Goal: Contribute content

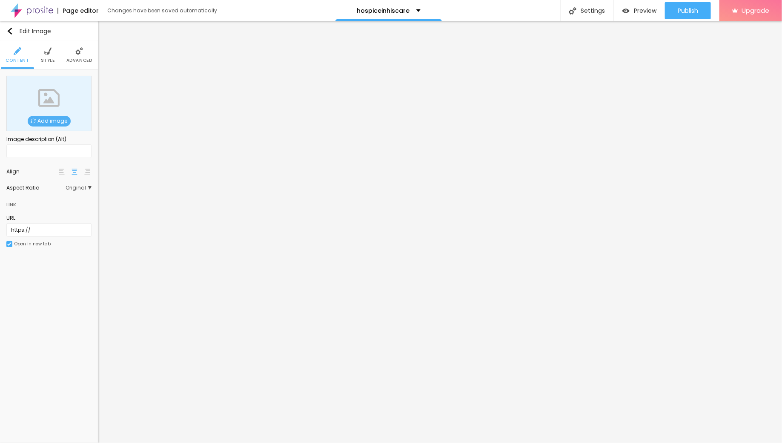
click at [40, 129] on div "Add image" at bounding box center [48, 103] width 85 height 55
click at [45, 119] on span "Add image" at bounding box center [49, 121] width 43 height 11
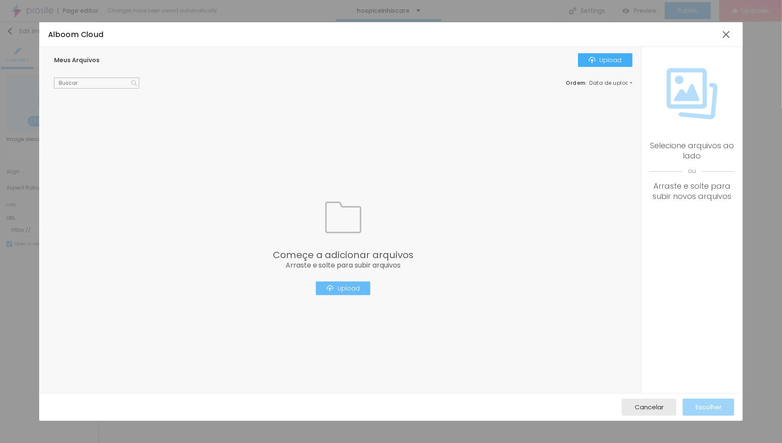
click at [339, 289] on div "Upload" at bounding box center [342, 288] width 33 height 7
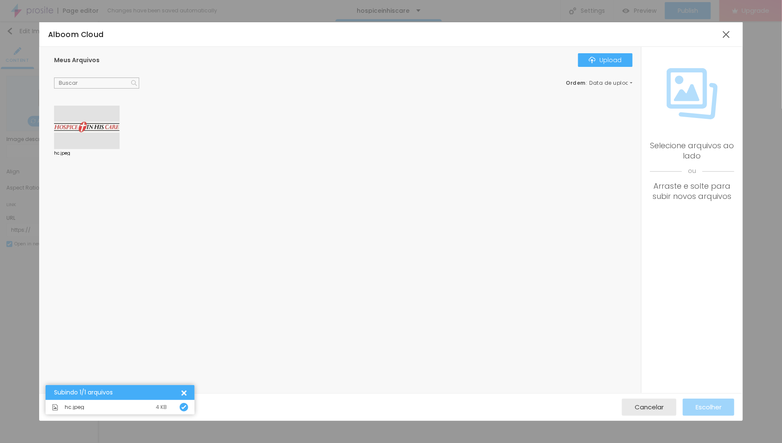
click at [94, 120] on div at bounding box center [87, 127] width 66 height 43
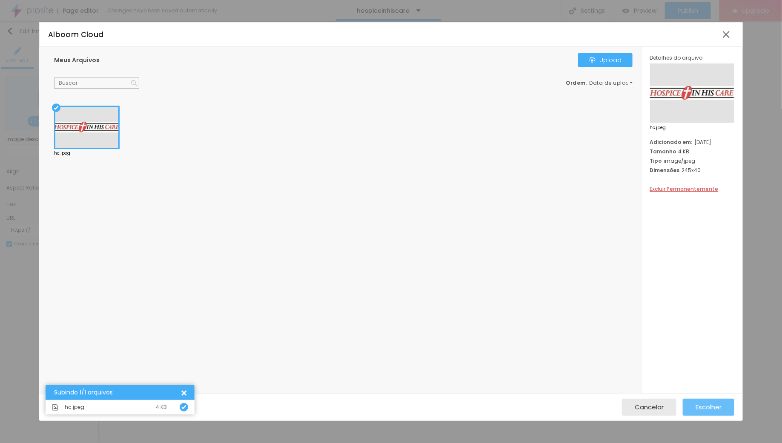
click at [700, 411] on div "Escolher" at bounding box center [708, 406] width 26 height 17
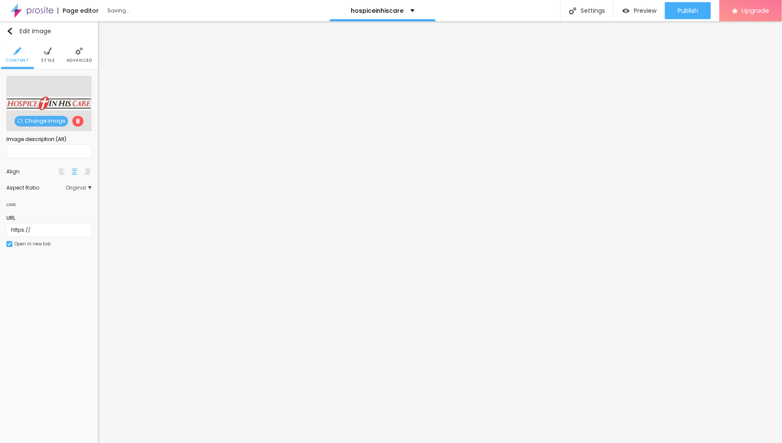
click at [51, 56] on li "Style" at bounding box center [48, 55] width 14 height 28
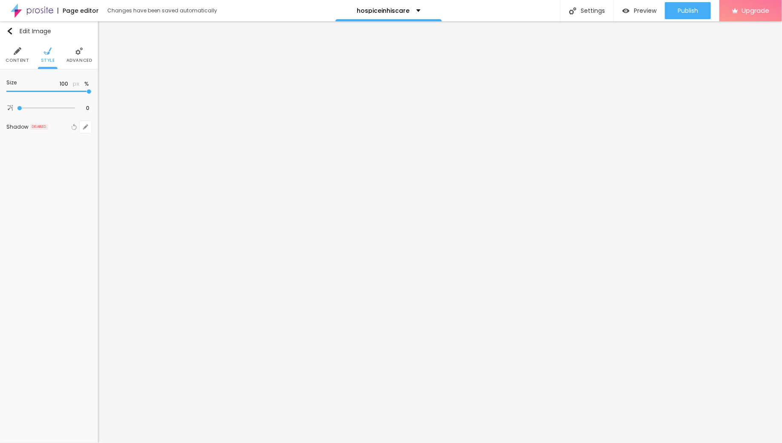
type input "35"
click at [30, 89] on input "range" at bounding box center [48, 91] width 85 height 4
click at [78, 55] on li "Advanced" at bounding box center [79, 55] width 26 height 28
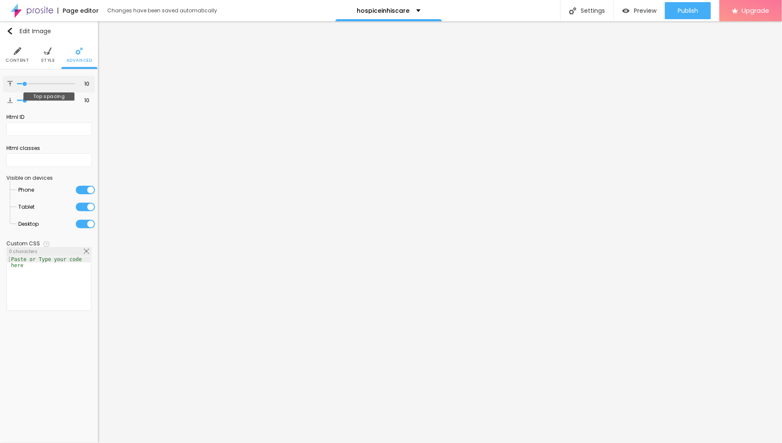
type input "11"
type input "13"
type input "16"
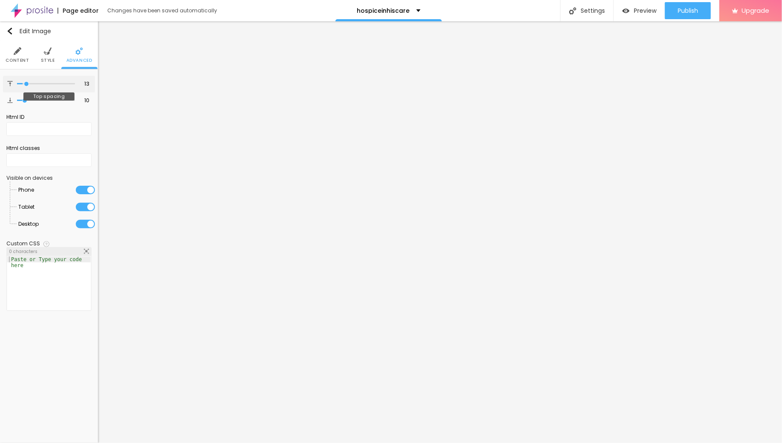
type input "16"
type input "19"
type input "21"
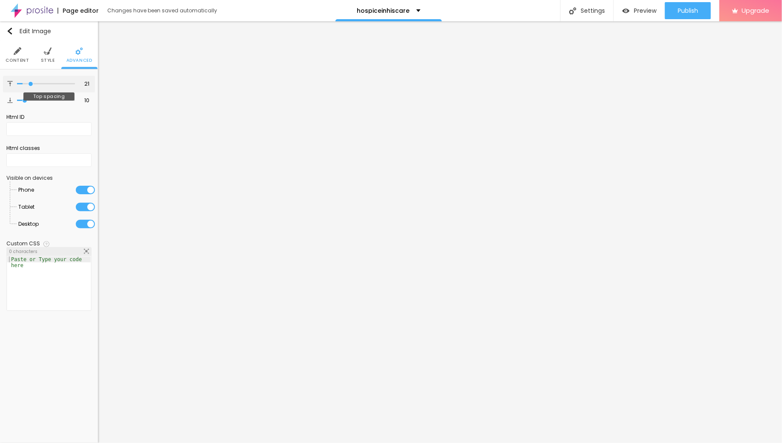
type input "24"
type input "27"
type input "29"
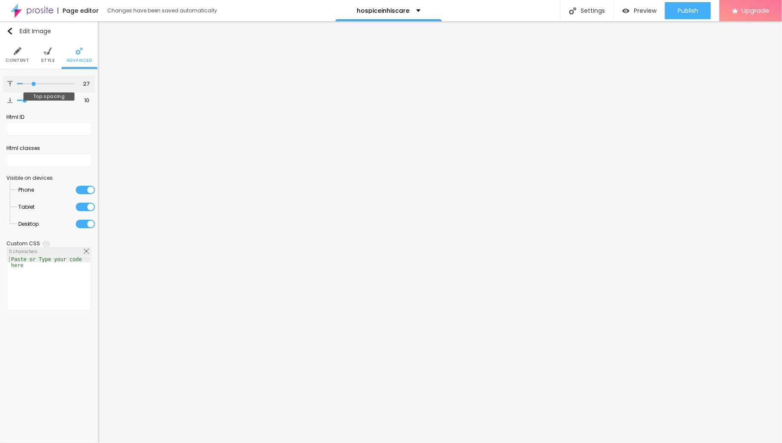
type input "29"
type input "30"
type input "31"
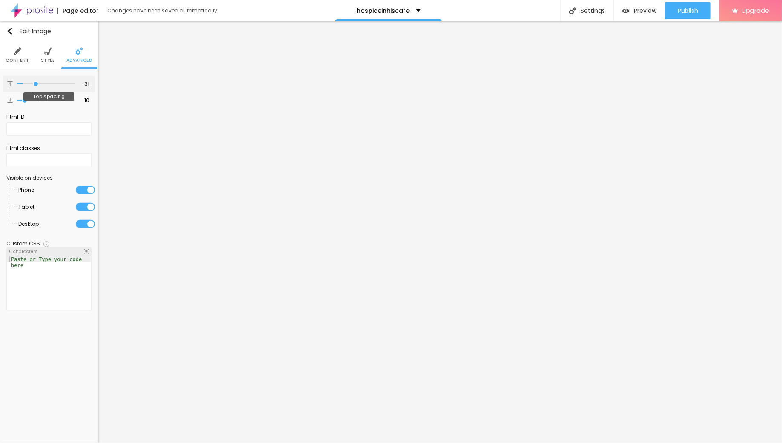
type input "32"
type input "33"
type input "34"
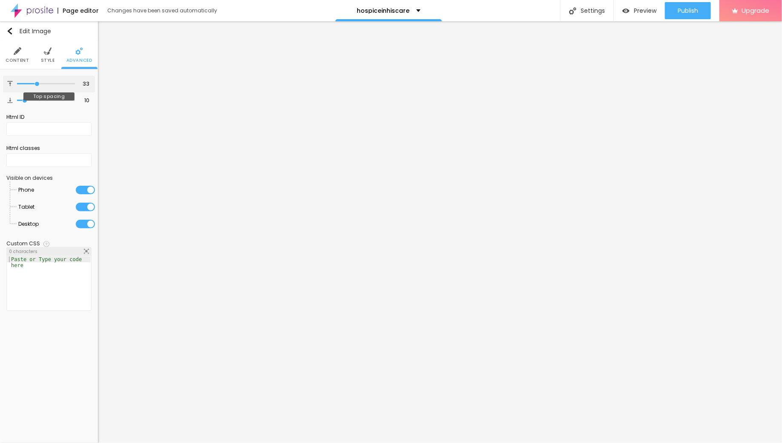
type input "34"
type input "35"
type input "36"
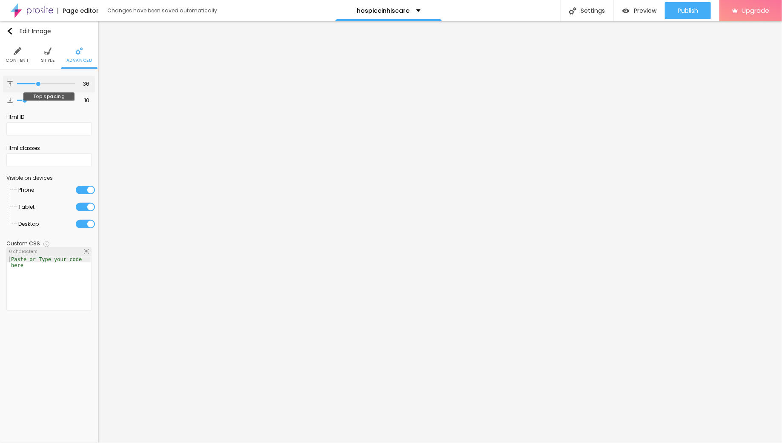
type input "37"
type input "38"
type input "39"
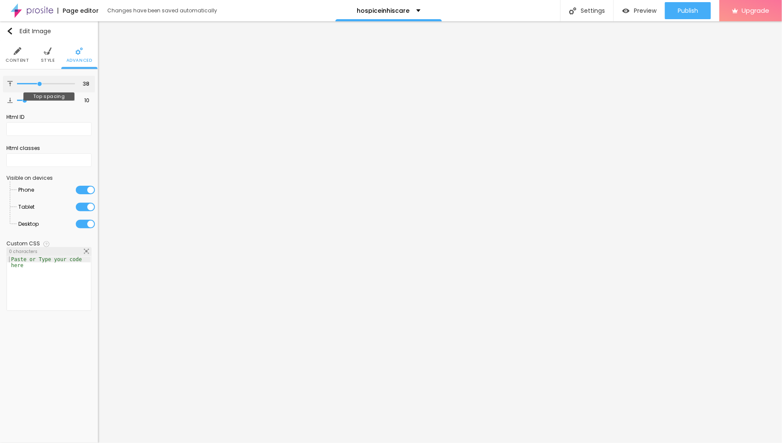
type input "39"
type input "40"
type input "41"
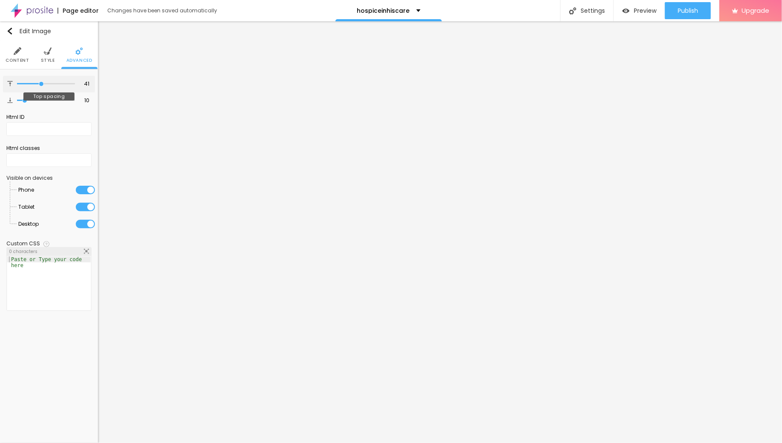
type input "42"
type input "43"
type input "44"
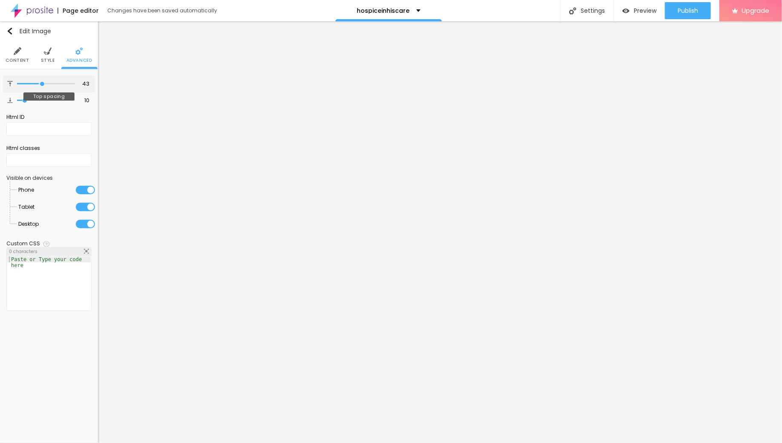
type input "44"
type input "45"
type input "46"
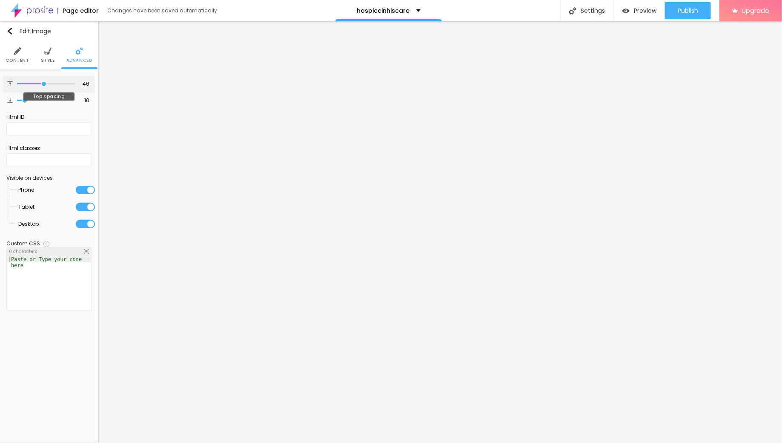
drag, startPoint x: 26, startPoint y: 81, endPoint x: 44, endPoint y: 85, distance: 18.7
type input "46"
click at [44, 85] on input "range" at bounding box center [46, 84] width 58 height 4
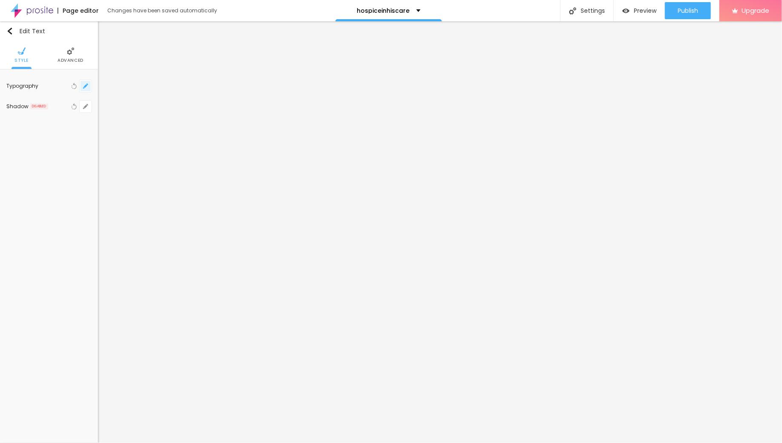
click at [86, 83] on icon "button" at bounding box center [85, 85] width 5 height 5
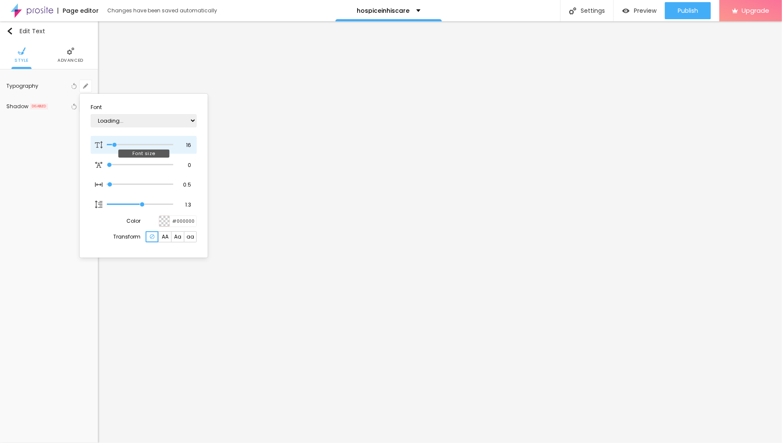
type input "1"
type input "17"
type input "1"
type input "19"
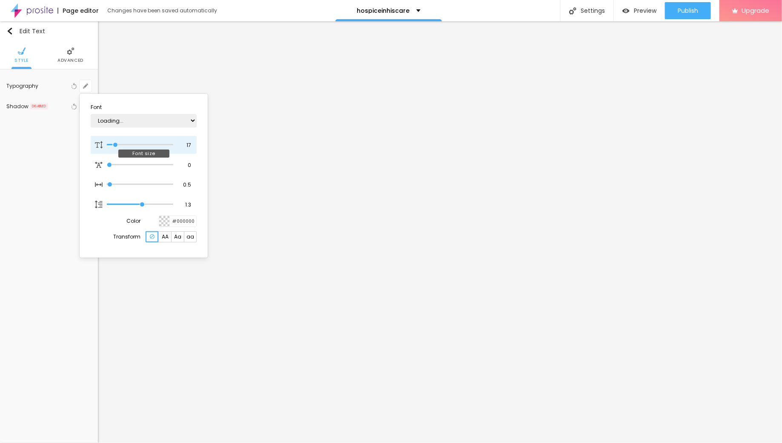
type input "19"
type input "1"
type input "20"
type input "1"
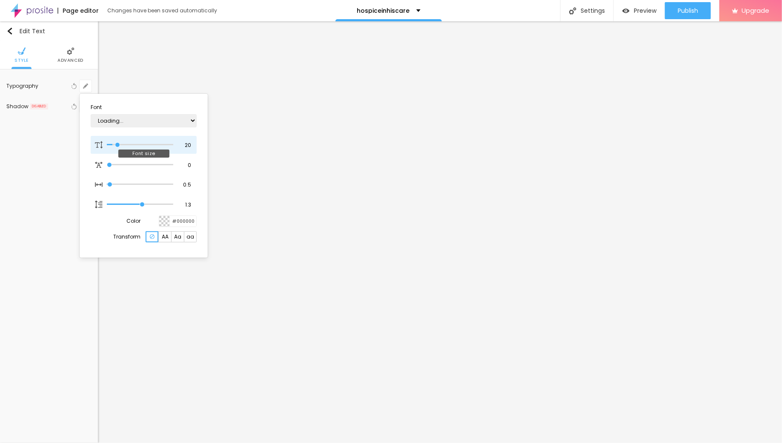
type input "22"
type input "1"
type input "25"
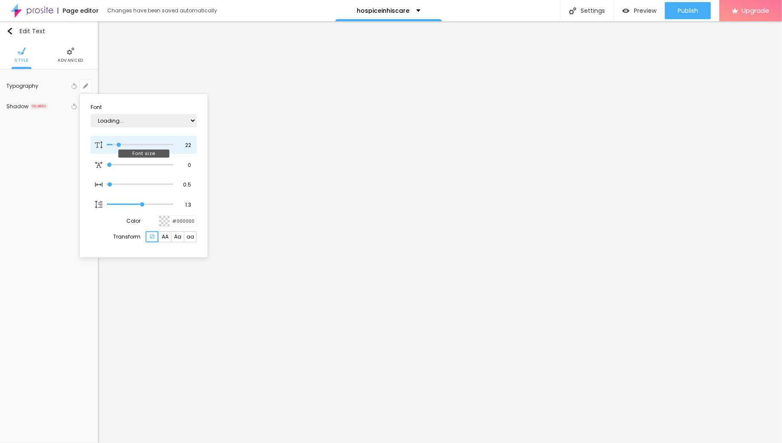
type input "1"
type input "26"
type input "1"
type input "27"
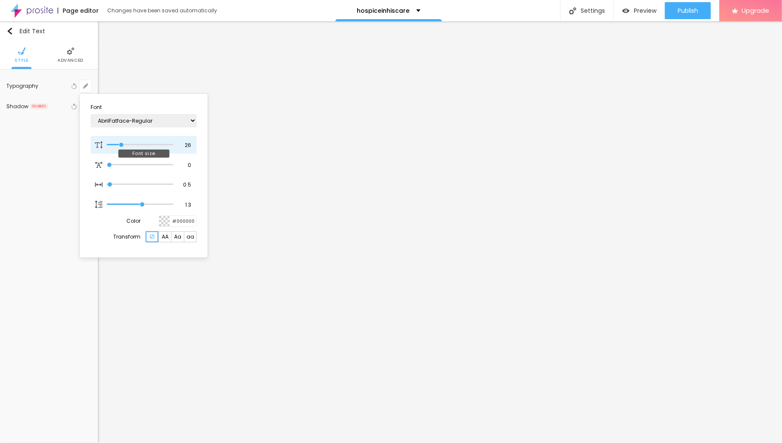
type input "27"
type input "1"
type input "28"
type input "1"
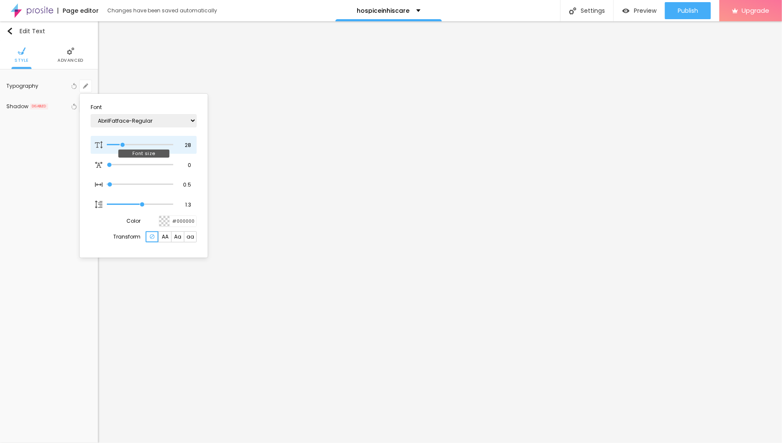
type input "29"
type input "1"
type input "30"
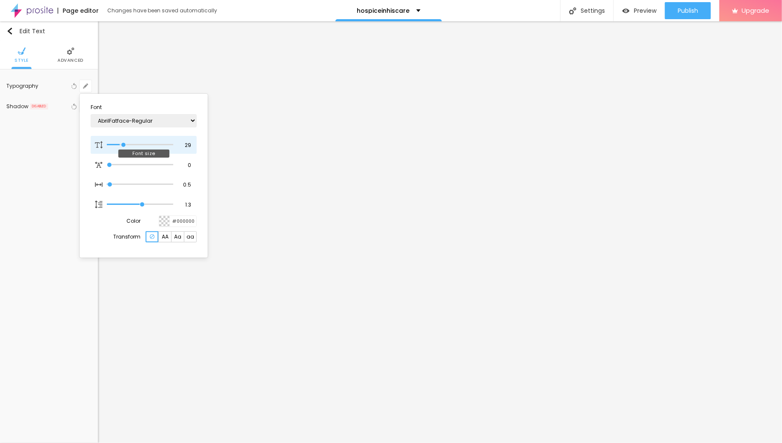
type input "1"
type input "31"
type input "1"
type input "32"
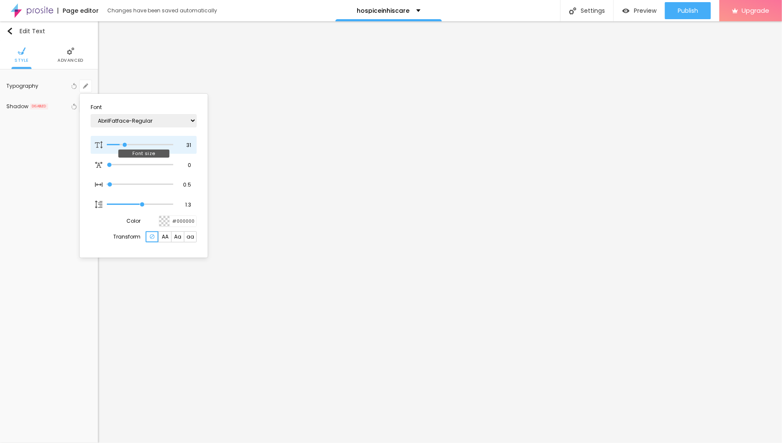
type input "32"
type input "1"
type input "33"
type input "1"
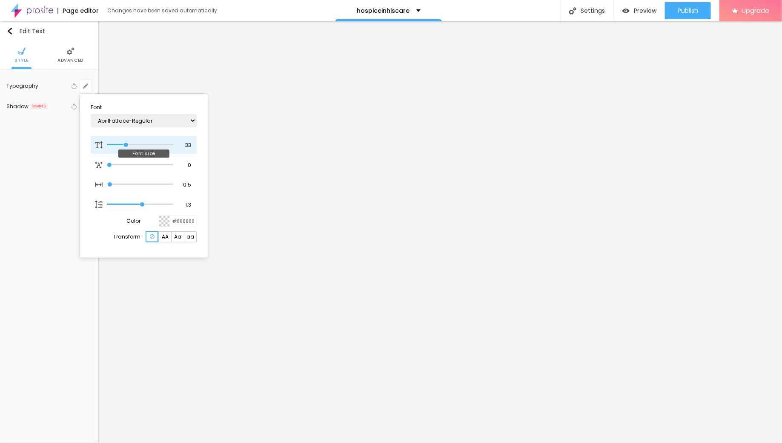
type input "32"
type input "1"
drag, startPoint x: 115, startPoint y: 142, endPoint x: 125, endPoint y: 143, distance: 9.9
type input "32"
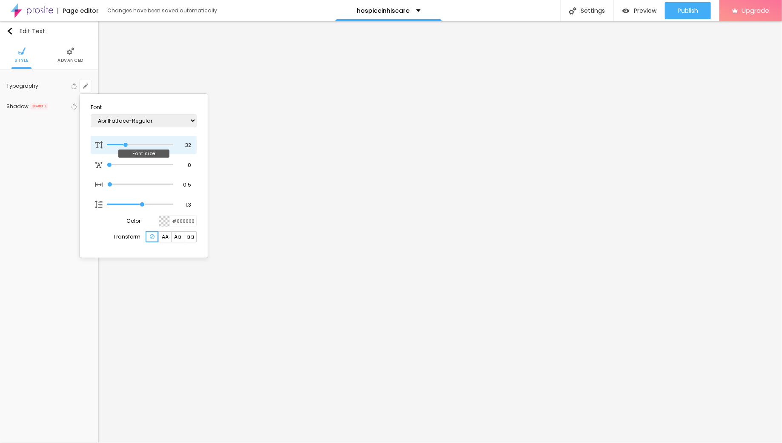
click at [125, 143] on input "range" at bounding box center [140, 145] width 66 height 4
click at [465, 188] on div at bounding box center [391, 221] width 782 height 443
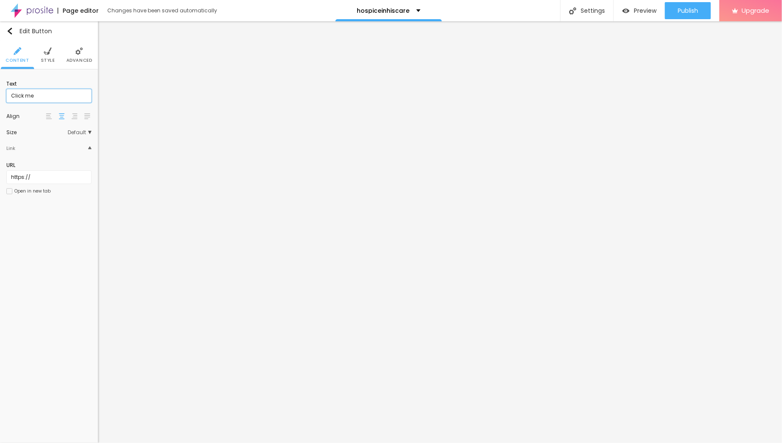
drag, startPoint x: 39, startPoint y: 94, endPoint x: 0, endPoint y: 91, distance: 39.3
click at [0, 91] on div "Text Click me Align Size Default Small Default Big Link URL https:// Open in ne…" at bounding box center [49, 139] width 98 height 141
paste input "→ VIEW DOCUMENT HERE"
type input "→ VIEW DOCUMENT HERE"
drag, startPoint x: 48, startPoint y: 175, endPoint x: 0, endPoint y: 173, distance: 47.7
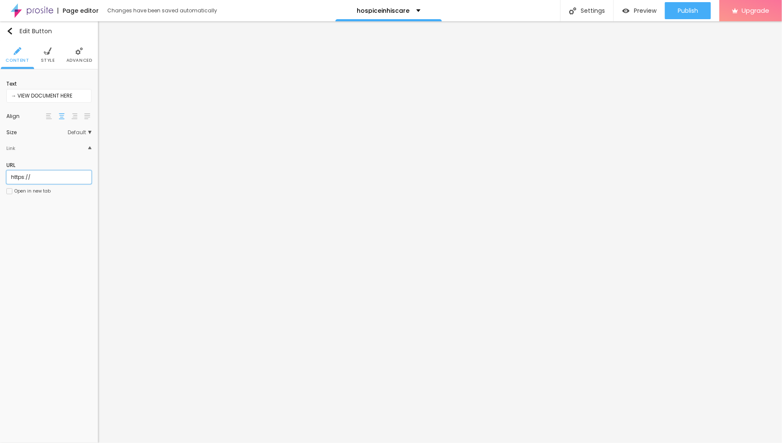
click at [0, 174] on div "Text → VIEW DOCUMENT HERE Align Size Default Small Default Big Link URL https:/…" at bounding box center [49, 139] width 98 height 141
paste input "[URL][DOMAIN_NAME]"
type input "[URL][DOMAIN_NAME]"
click at [9, 191] on div at bounding box center [9, 191] width 6 height 6
click at [83, 54] on li "Advanced" at bounding box center [79, 55] width 26 height 28
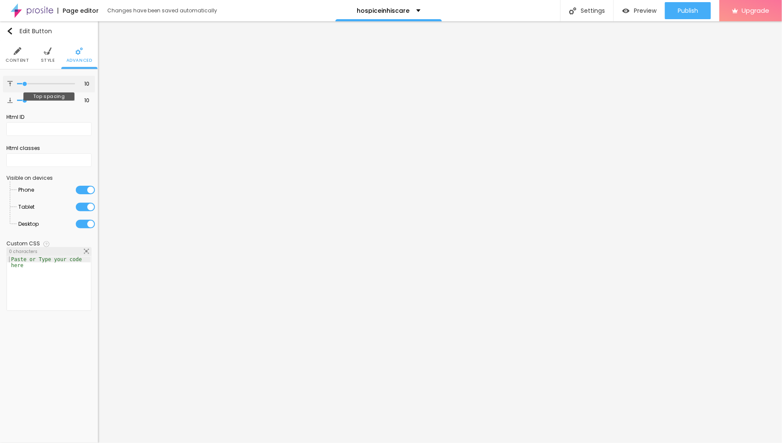
type input "9"
type input "10"
type input "11"
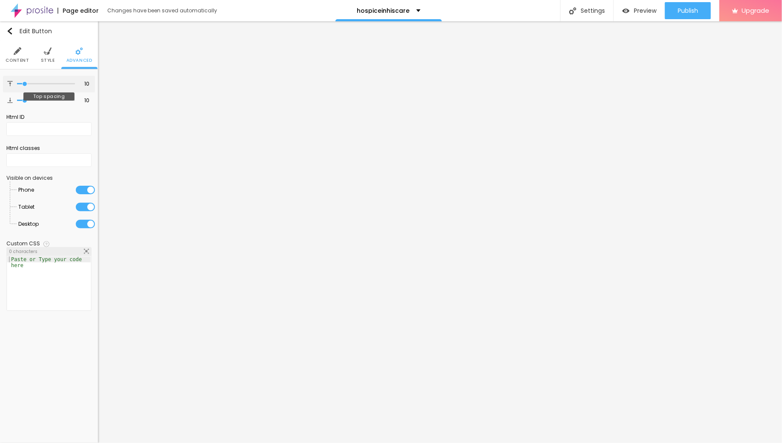
type input "11"
type input "12"
type input "13"
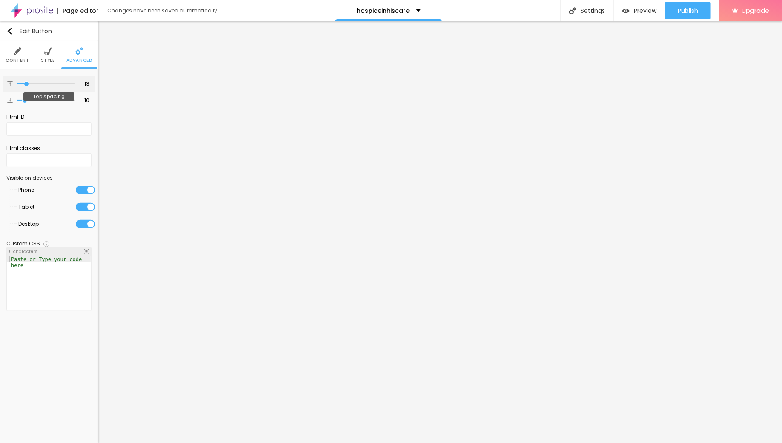
type input "14"
type input "15"
type input "16"
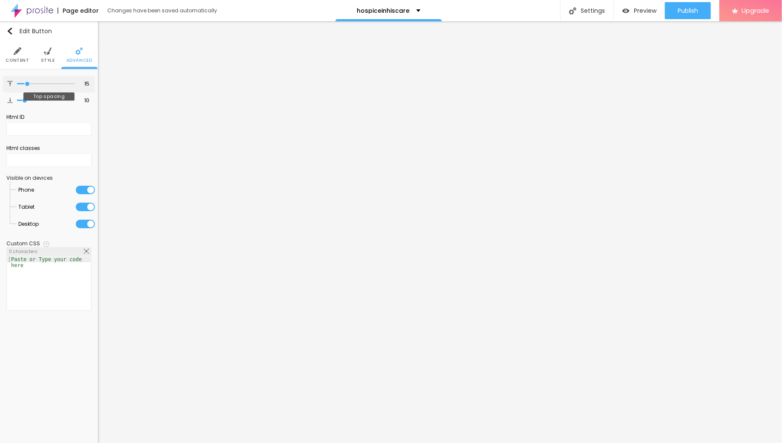
type input "16"
type input "17"
type input "18"
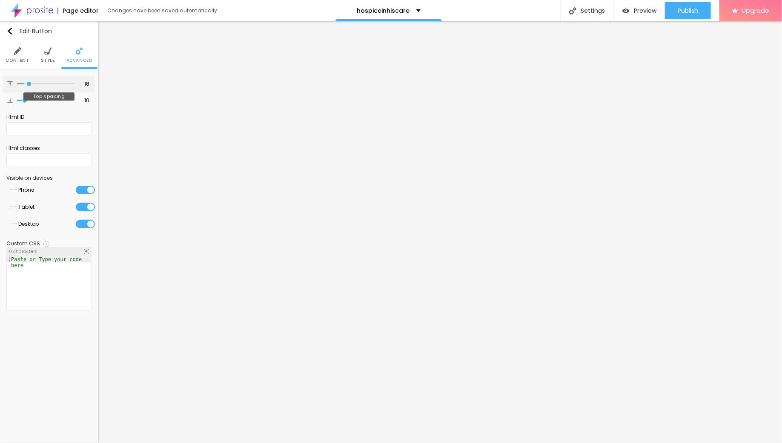
type input "19"
drag, startPoint x: 25, startPoint y: 83, endPoint x: 30, endPoint y: 83, distance: 5.1
type input "19"
click at [30, 83] on input "range" at bounding box center [46, 84] width 58 height 4
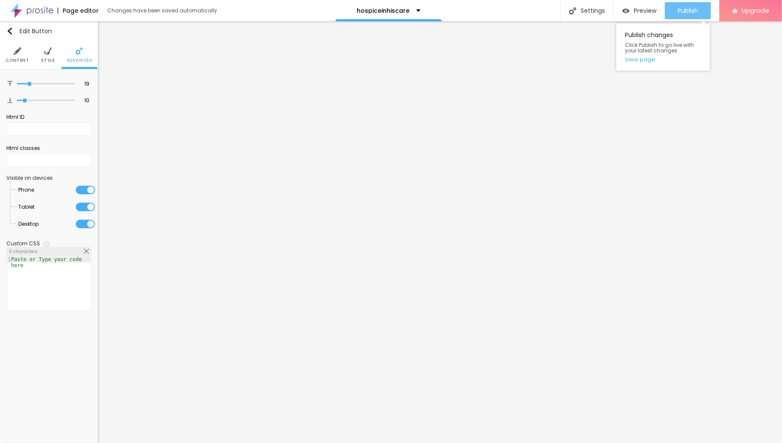
click at [680, 10] on span "Publish" at bounding box center [687, 10] width 20 height 7
click at [632, 13] on div "Preview" at bounding box center [639, 10] width 34 height 7
